Goal: Communication & Community: Participate in discussion

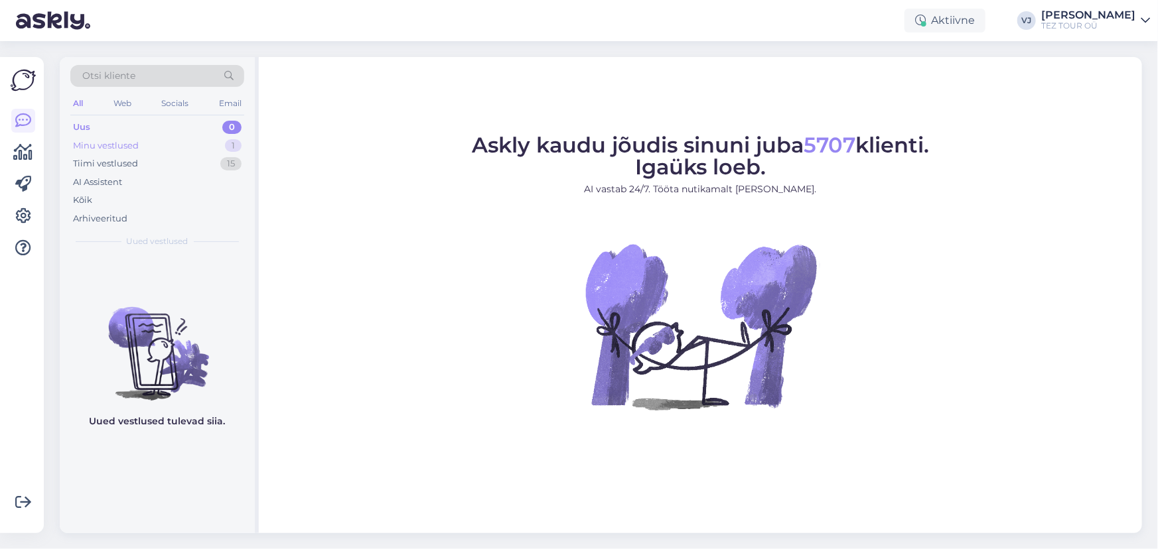
click at [206, 139] on div "Minu vestlused 1" at bounding box center [157, 146] width 174 height 19
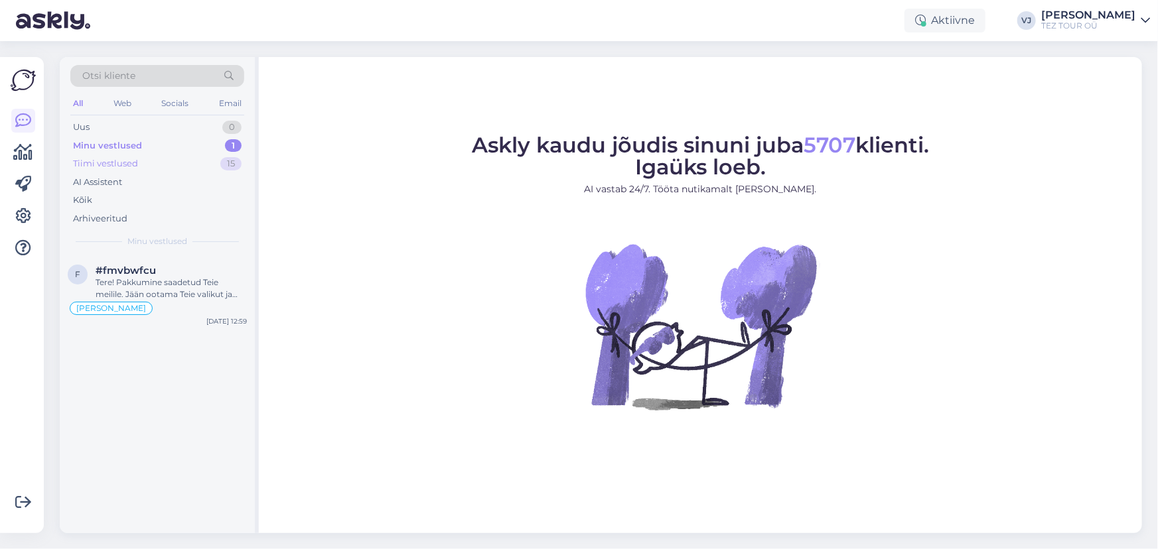
click at [190, 161] on div "Tiimi vestlused 15" at bounding box center [157, 164] width 174 height 19
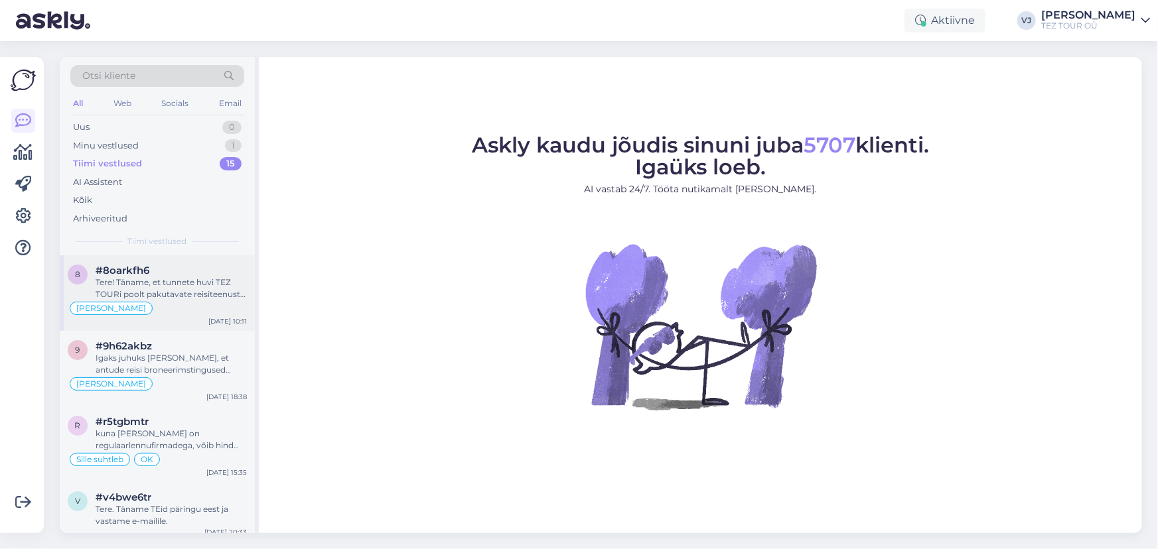
click at [175, 291] on div "Tere! Täname, et tunnete huvi TEZ TOURi poolt pakutavate reisiteenuste vastu." at bounding box center [171, 289] width 151 height 24
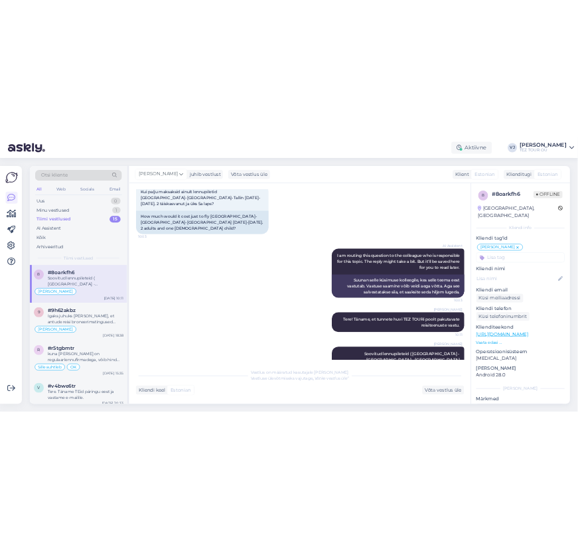
scroll to position [243, 0]
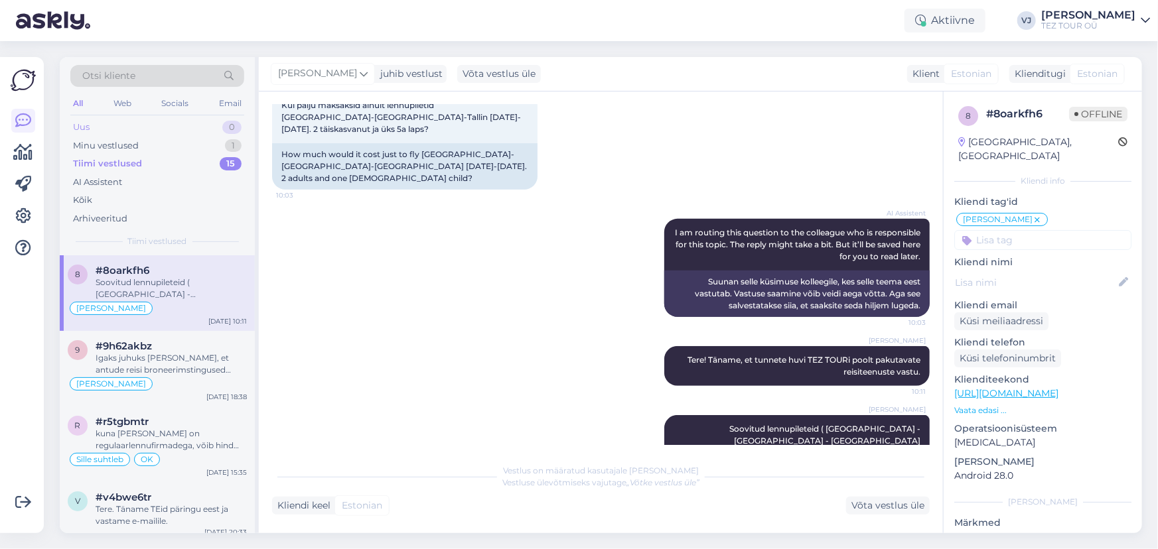
click at [147, 129] on div "Uus 0" at bounding box center [157, 127] width 174 height 19
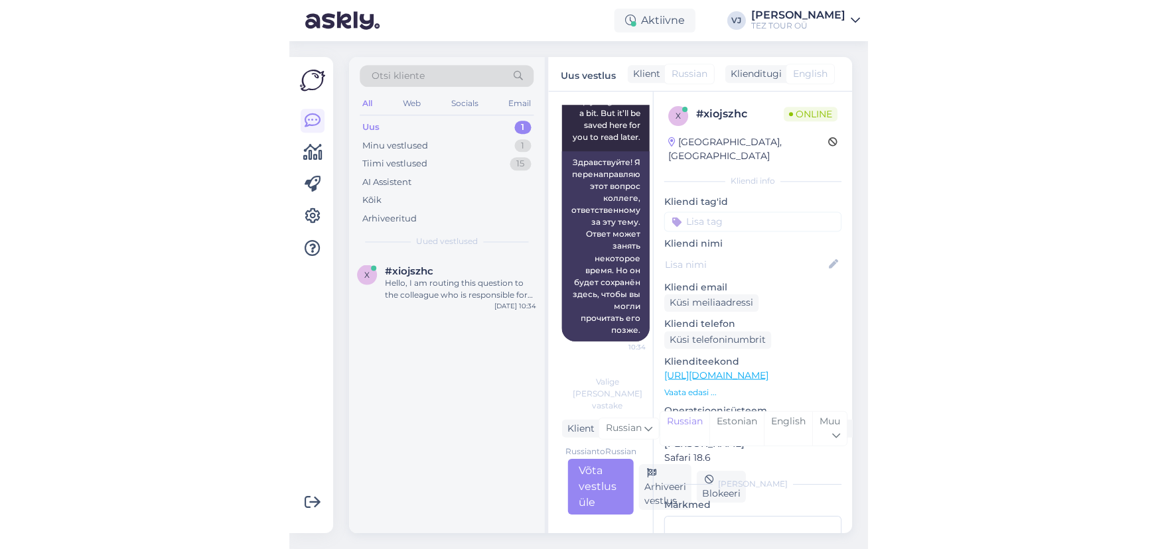
scroll to position [14, 0]
